Goal: Task Accomplishment & Management: Complete application form

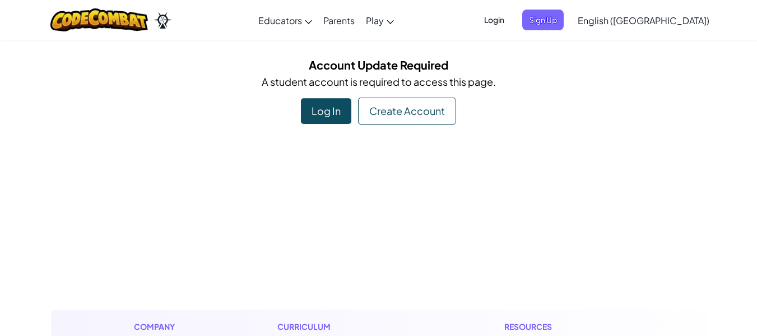
click at [327, 104] on div "Log In" at bounding box center [326, 111] width 50 height 26
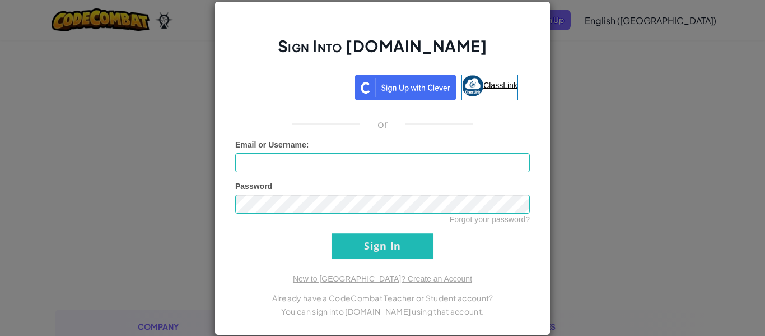
click at [508, 78] on link "ClassLink" at bounding box center [490, 88] width 57 height 26
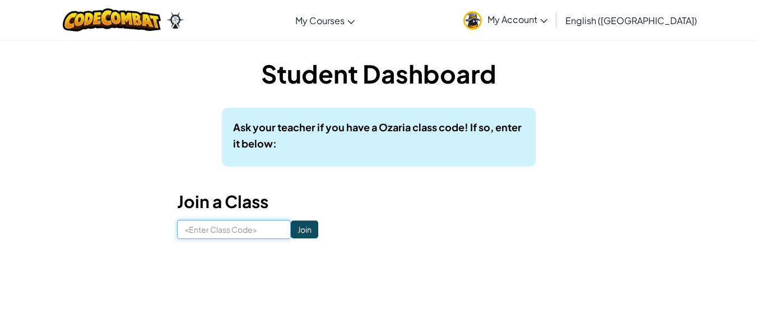
click at [234, 236] on input at bounding box center [234, 229] width 114 height 19
type input "BiteDarkFlag"
click at [298, 226] on input "Join" at bounding box center [304, 229] width 27 height 18
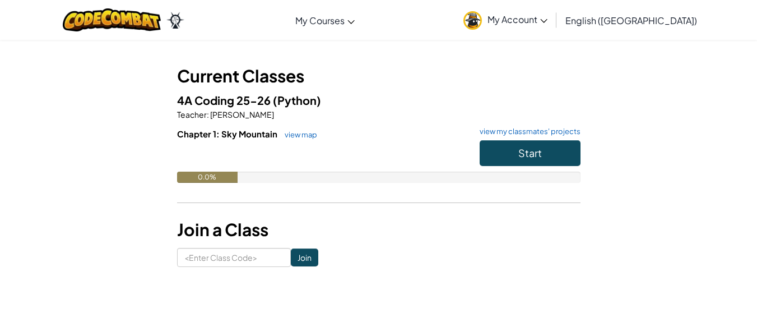
scroll to position [68, 0]
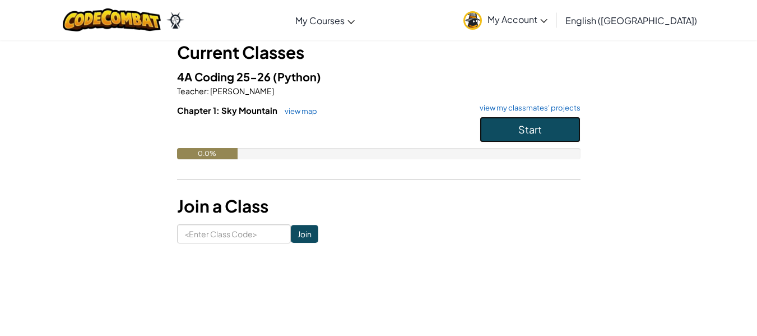
click at [499, 129] on button "Start" at bounding box center [530, 130] width 101 height 26
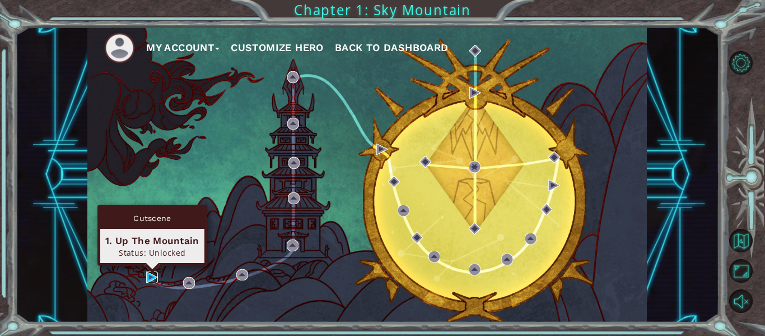
click at [158, 281] on img at bounding box center [152, 277] width 12 height 12
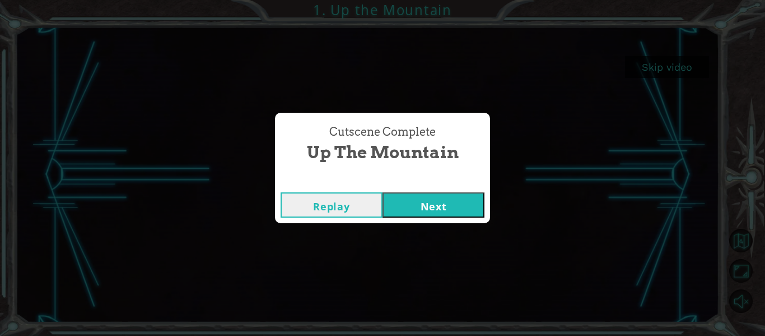
click at [429, 214] on button "Next" at bounding box center [434, 204] width 102 height 25
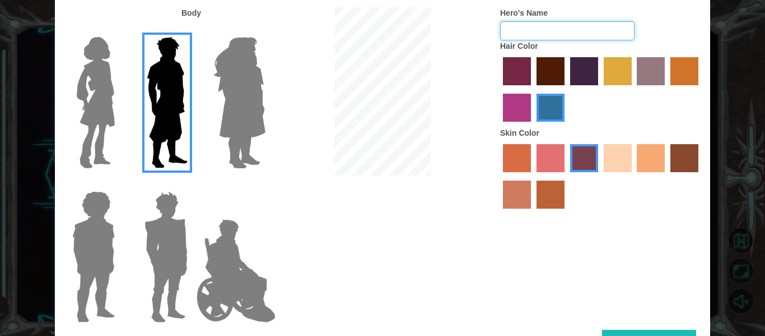
click at [571, 33] on input "Hero's Name" at bounding box center [567, 30] width 134 height 19
type input "Carmella G"
click at [238, 93] on img at bounding box center [239, 103] width 61 height 140
click at [265, 30] on input "Hero Amethyst" at bounding box center [265, 30] width 0 height 0
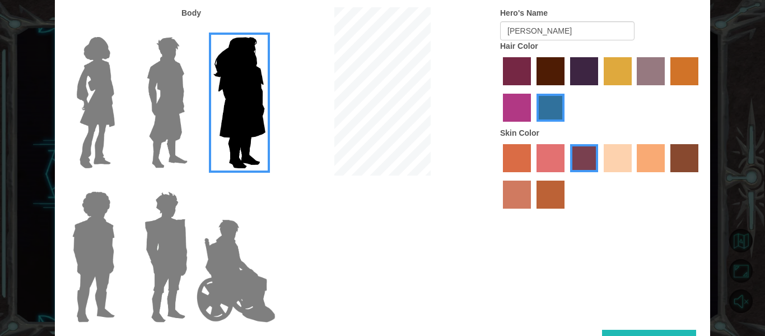
click at [120, 89] on div at bounding box center [91, 98] width 73 height 154
click at [99, 73] on img at bounding box center [95, 103] width 47 height 140
click at [119, 30] on input "Hero Connie" at bounding box center [119, 30] width 0 height 0
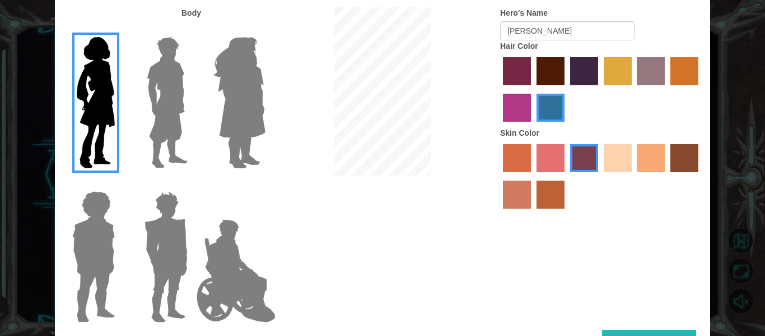
click at [175, 261] on img at bounding box center [166, 257] width 52 height 140
click at [192, 184] on input "Hero Garnet" at bounding box center [192, 184] width 0 height 0
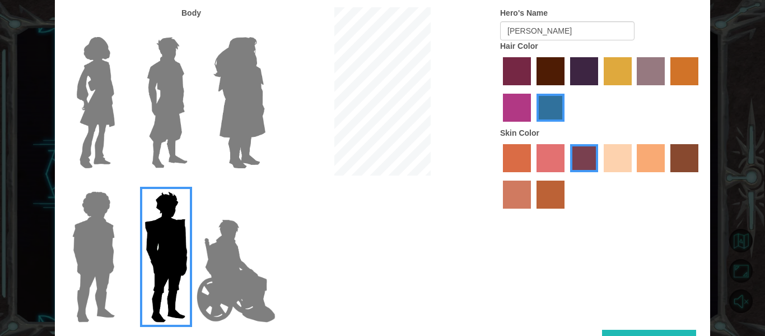
click at [222, 270] on img at bounding box center [236, 271] width 88 height 112
click at [265, 184] on input "Hero Jamie" at bounding box center [265, 184] width 0 height 0
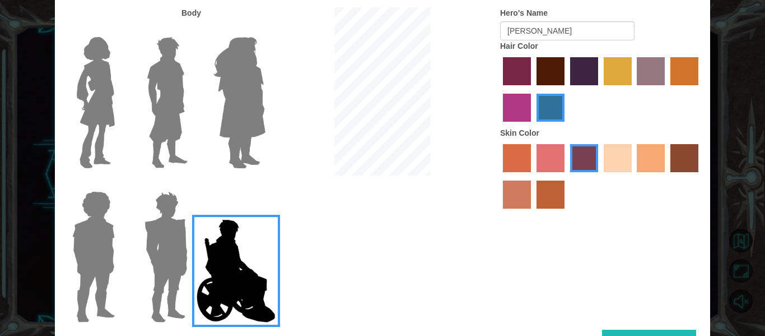
click at [86, 262] on img at bounding box center [94, 257] width 52 height 140
click at [119, 184] on input "Hero Steven" at bounding box center [119, 184] width 0 height 0
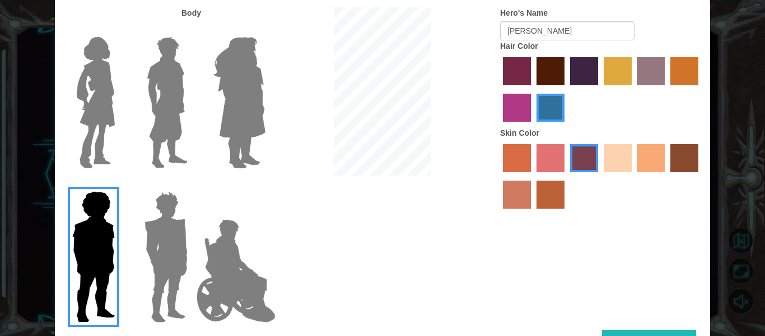
click at [102, 104] on img at bounding box center [95, 103] width 47 height 140
click at [119, 30] on input "Hero Connie" at bounding box center [119, 30] width 0 height 0
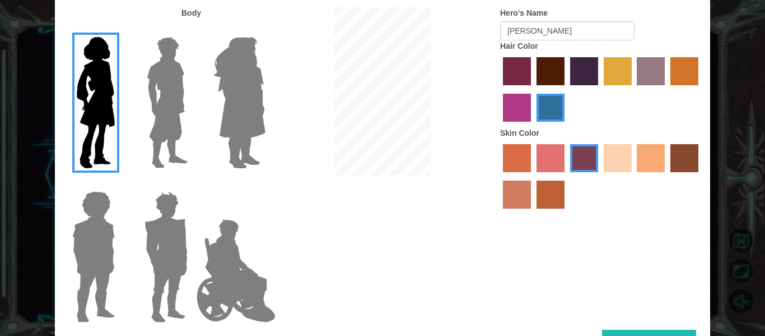
click at [614, 150] on label "sandy beach skin color" at bounding box center [618, 158] width 28 height 28
click at [600, 176] on input "sandy beach skin color" at bounding box center [600, 176] width 0 height 0
click at [657, 160] on label "tacao skin color" at bounding box center [651, 158] width 28 height 28
click at [634, 176] on input "tacao skin color" at bounding box center [634, 176] width 0 height 0
click at [609, 157] on label "sandy beach skin color" at bounding box center [618, 158] width 28 height 28
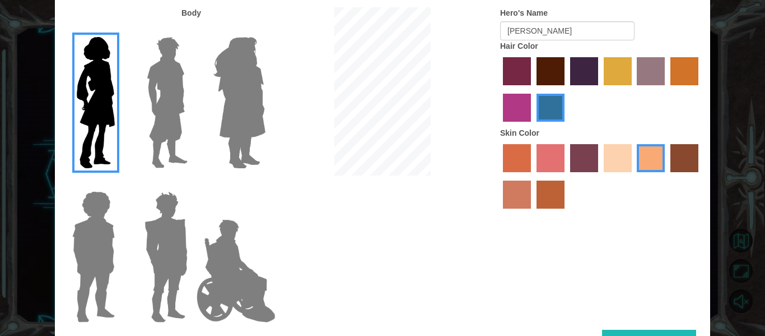
click at [600, 176] on input "sandy beach skin color" at bounding box center [600, 176] width 0 height 0
click at [550, 71] on label "maroon hair color" at bounding box center [551, 71] width 28 height 28
click at [533, 89] on input "maroon hair color" at bounding box center [533, 89] width 0 height 0
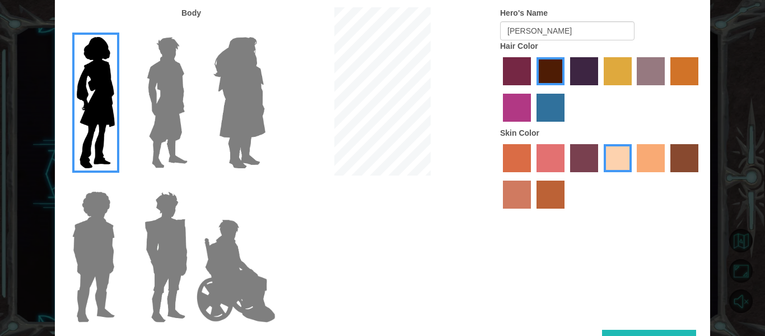
click at [514, 73] on label "paprika hair color" at bounding box center [517, 71] width 28 height 28
click at [499, 89] on input "paprika hair color" at bounding box center [499, 89] width 0 height 0
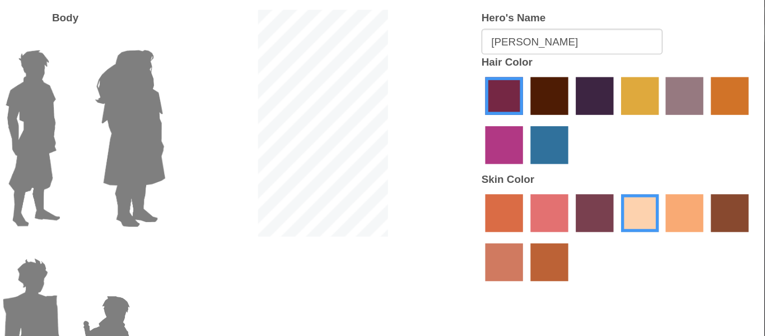
click at [686, 72] on label "gold drop hair color" at bounding box center [685, 71] width 28 height 28
click at [667, 89] on input "gold drop hair color" at bounding box center [667, 89] width 0 height 0
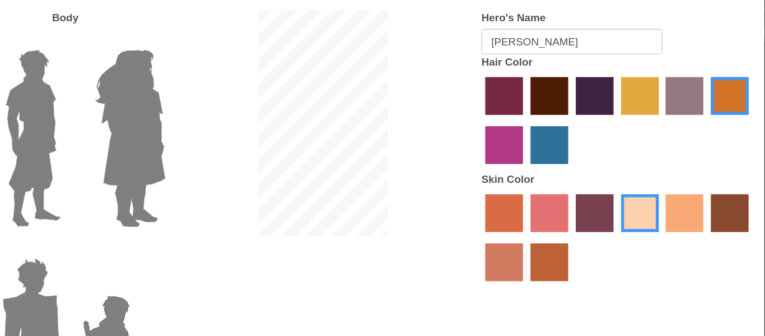
click at [567, 76] on div at bounding box center [601, 90] width 202 height 73
click at [572, 76] on label "hot purple hair color" at bounding box center [584, 71] width 28 height 28
click at [567, 89] on input "hot purple hair color" at bounding box center [567, 89] width 0 height 0
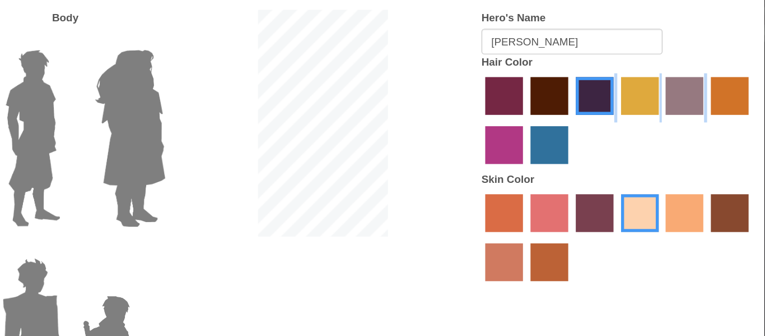
drag, startPoint x: 572, startPoint y: 76, endPoint x: 513, endPoint y: 109, distance: 67.8
click at [513, 109] on div at bounding box center [601, 90] width 202 height 73
click at [525, 109] on label "medium red violet hair color" at bounding box center [517, 108] width 28 height 28
click at [700, 89] on input "medium red violet hair color" at bounding box center [700, 89] width 0 height 0
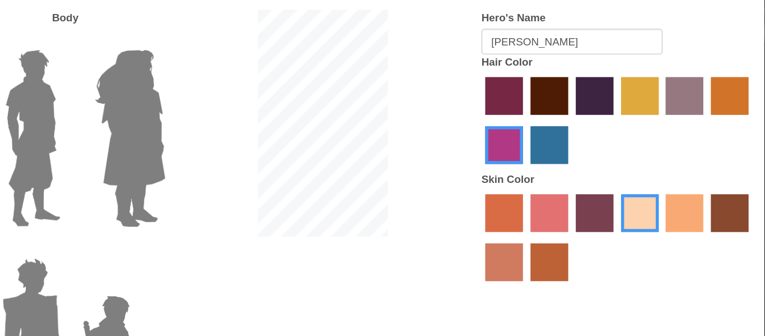
click at [551, 106] on label "lachmara hair color" at bounding box center [551, 108] width 28 height 28
click at [533, 126] on input "lachmara hair color" at bounding box center [533, 126] width 0 height 0
click at [515, 68] on label "paprika hair color" at bounding box center [517, 71] width 28 height 28
click at [499, 89] on input "paprika hair color" at bounding box center [499, 89] width 0 height 0
click at [682, 62] on label "gold drop hair color" at bounding box center [685, 71] width 28 height 28
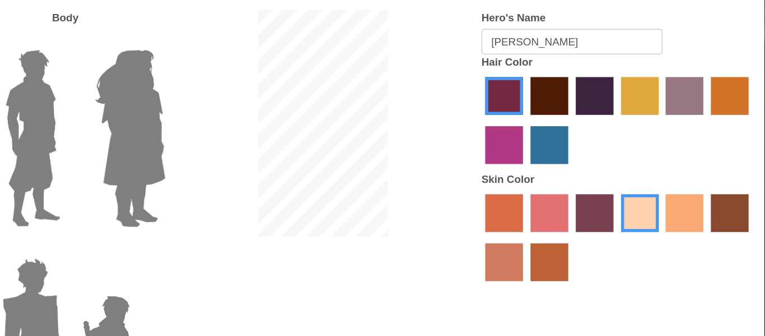
click at [667, 89] on input "gold drop hair color" at bounding box center [667, 89] width 0 height 0
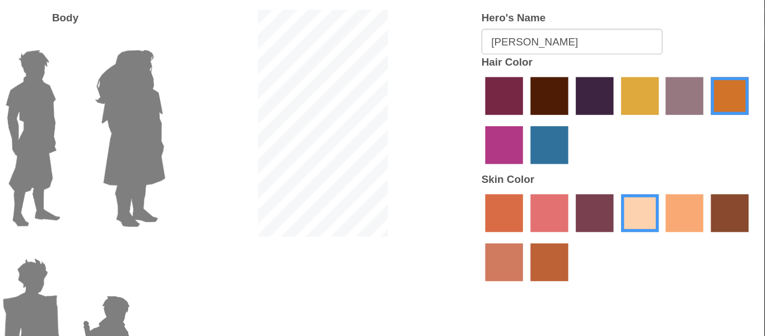
click at [512, 69] on label "paprika hair color" at bounding box center [517, 71] width 28 height 28
click at [499, 89] on input "paprika hair color" at bounding box center [499, 89] width 0 height 0
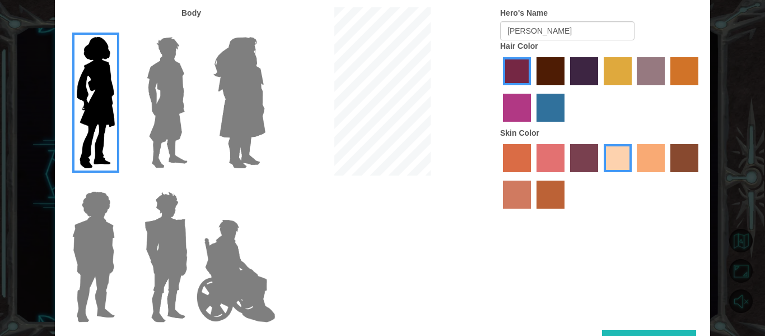
click at [648, 270] on div "Body Hero's Name Carmella G Hair Color Skin Color" at bounding box center [383, 168] width 656 height 322
click at [651, 332] on button "Done" at bounding box center [649, 341] width 94 height 25
